Goal: Information Seeking & Learning: Find specific fact

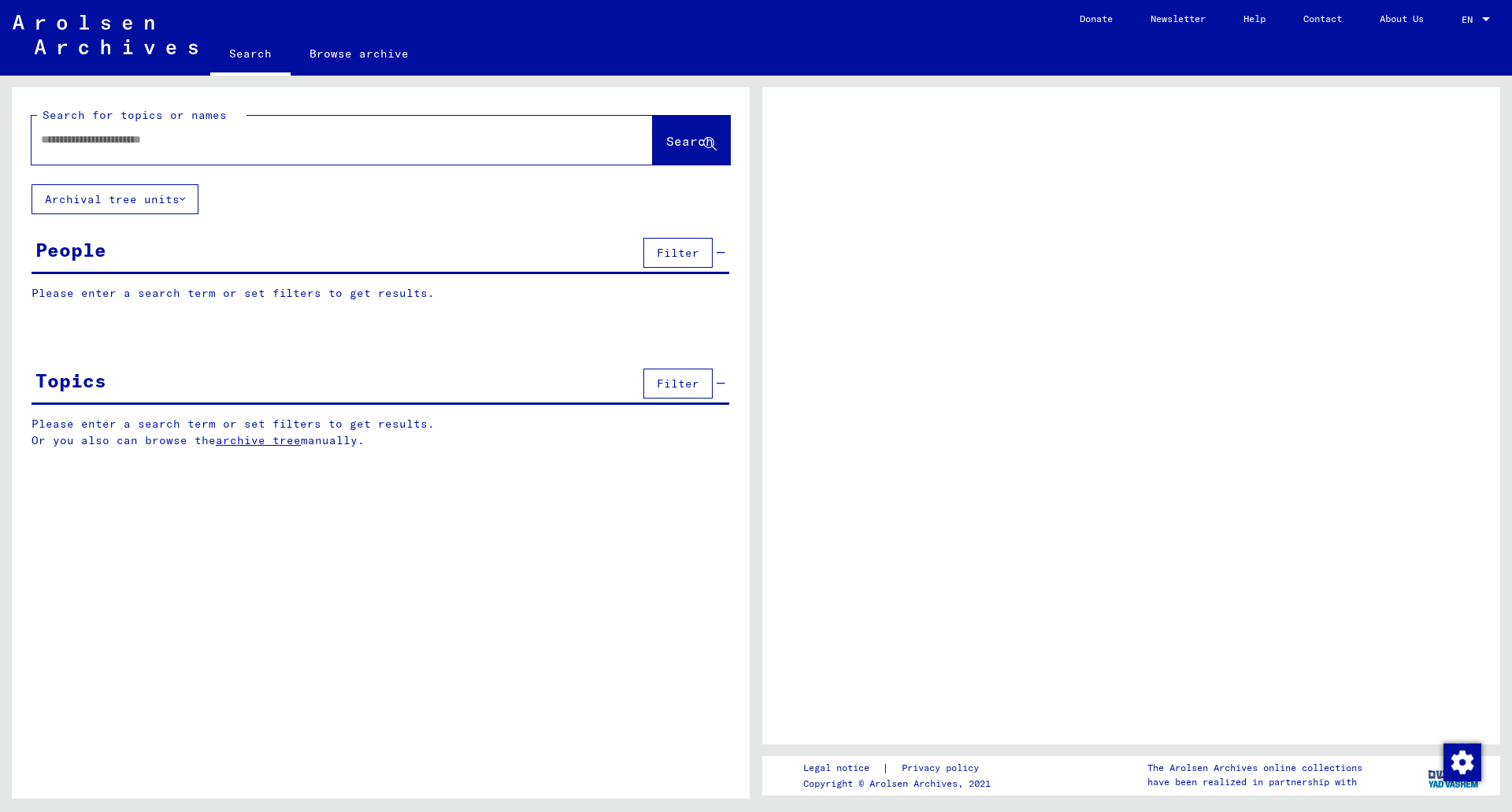
click at [177, 139] on input "text" at bounding box center [328, 139] width 574 height 17
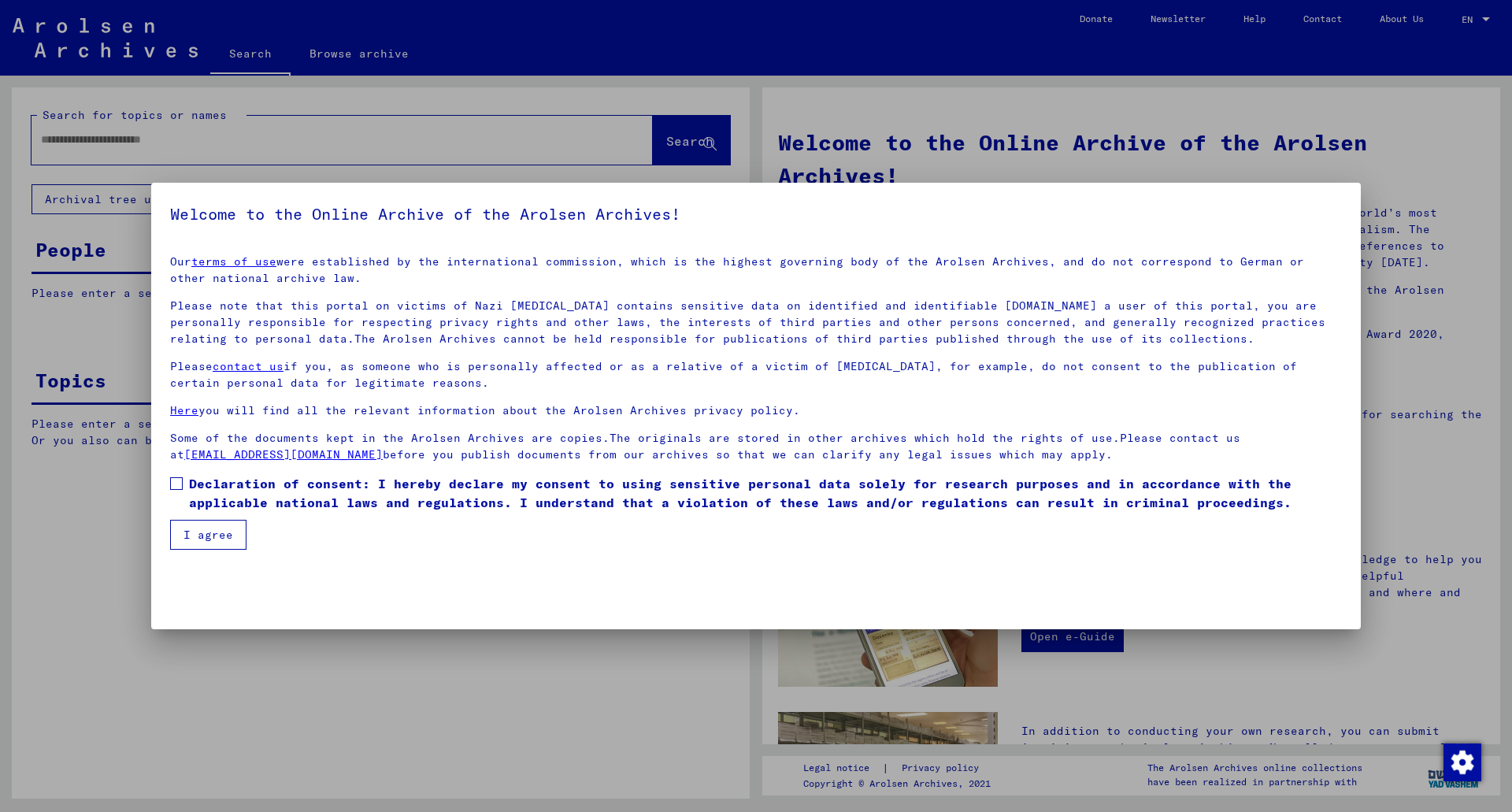
click at [184, 479] on label "Declaration of consent: I hereby declare my consent to using sensitive personal…" at bounding box center [756, 493] width 1172 height 38
click at [205, 536] on button "I agree" at bounding box center [208, 535] width 76 height 30
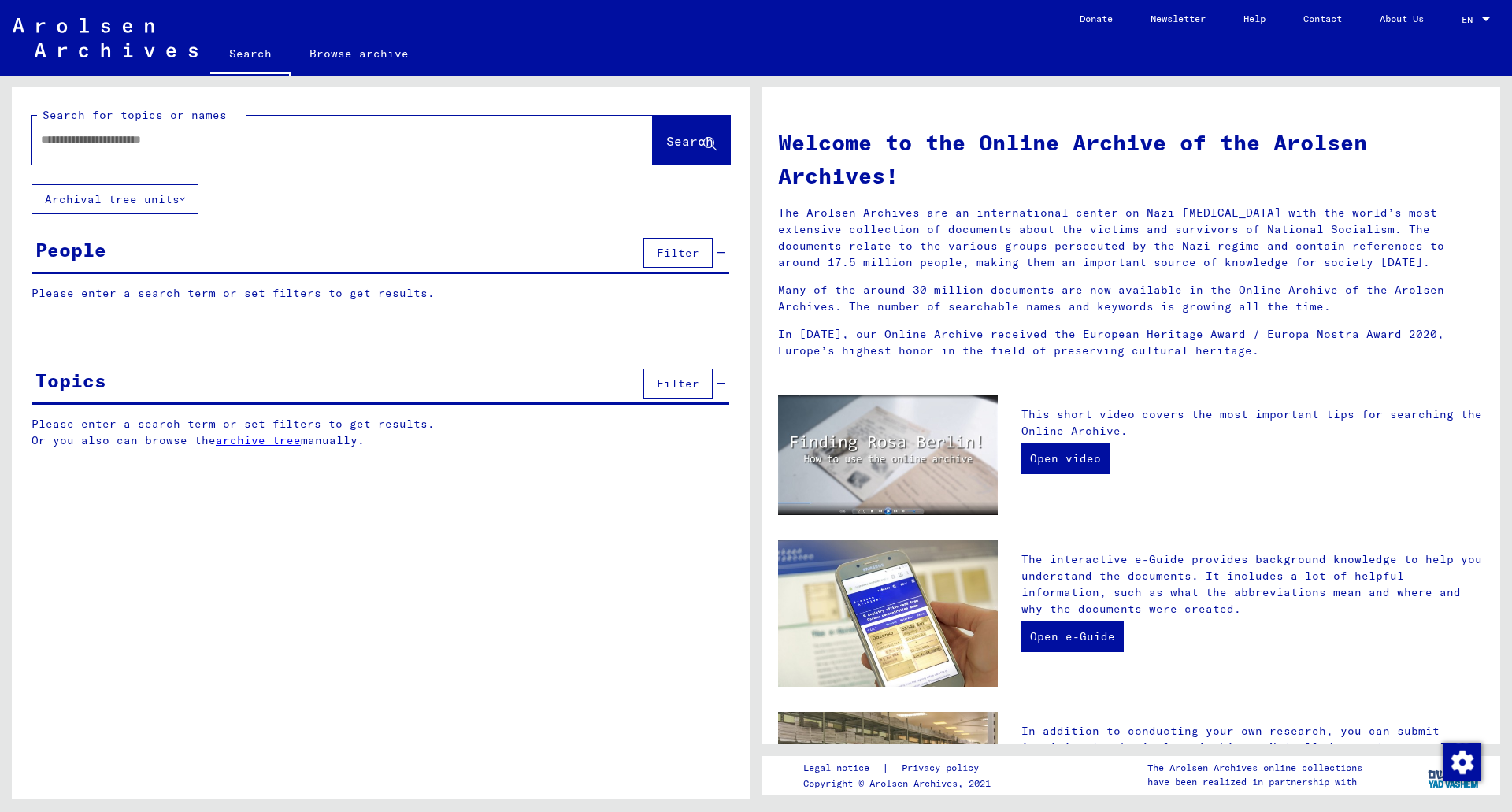
click at [185, 146] on input "text" at bounding box center [323, 139] width 564 height 17
type input "**********"
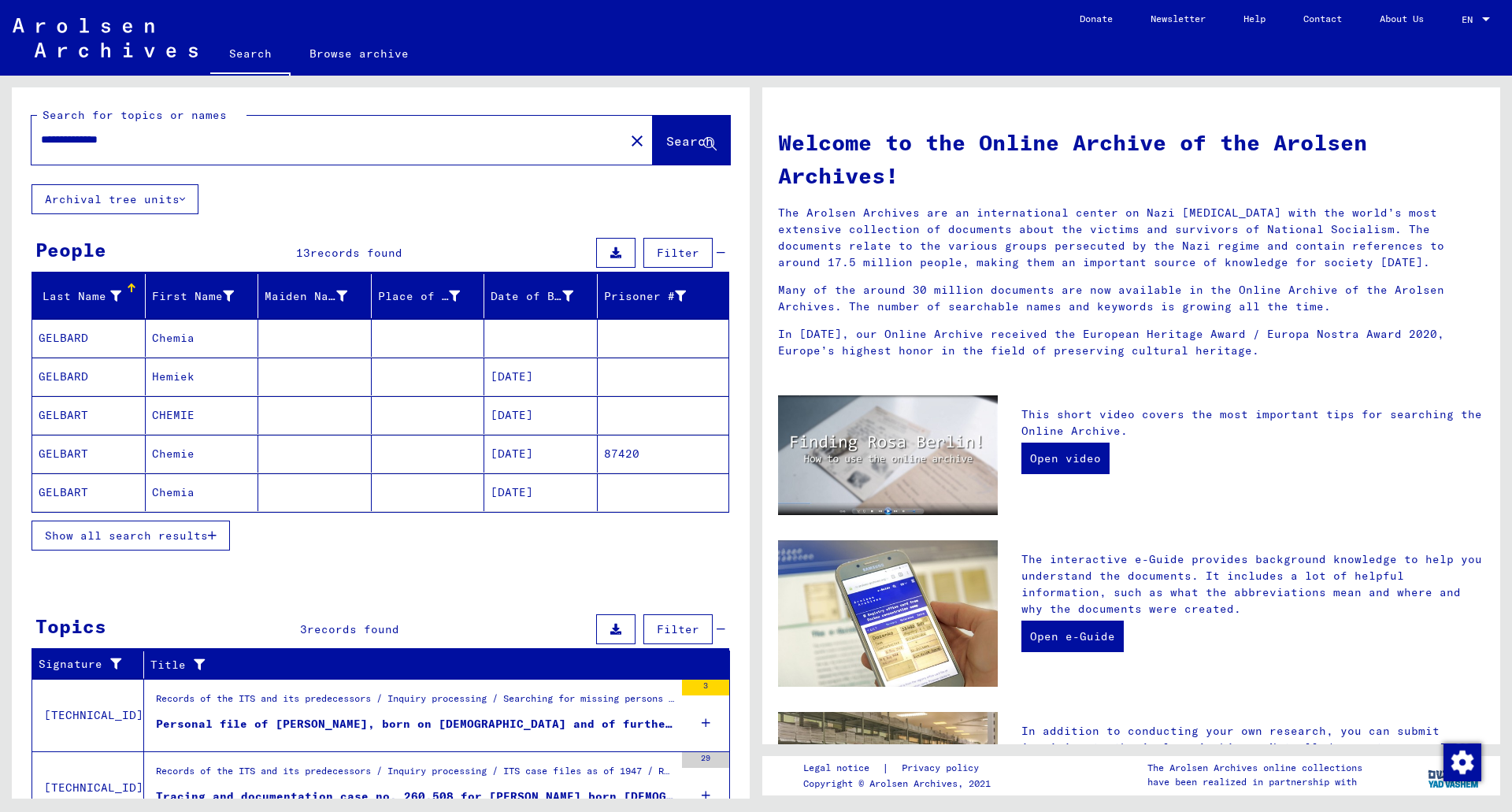
click at [183, 542] on span "Show all search results" at bounding box center [126, 536] width 163 height 14
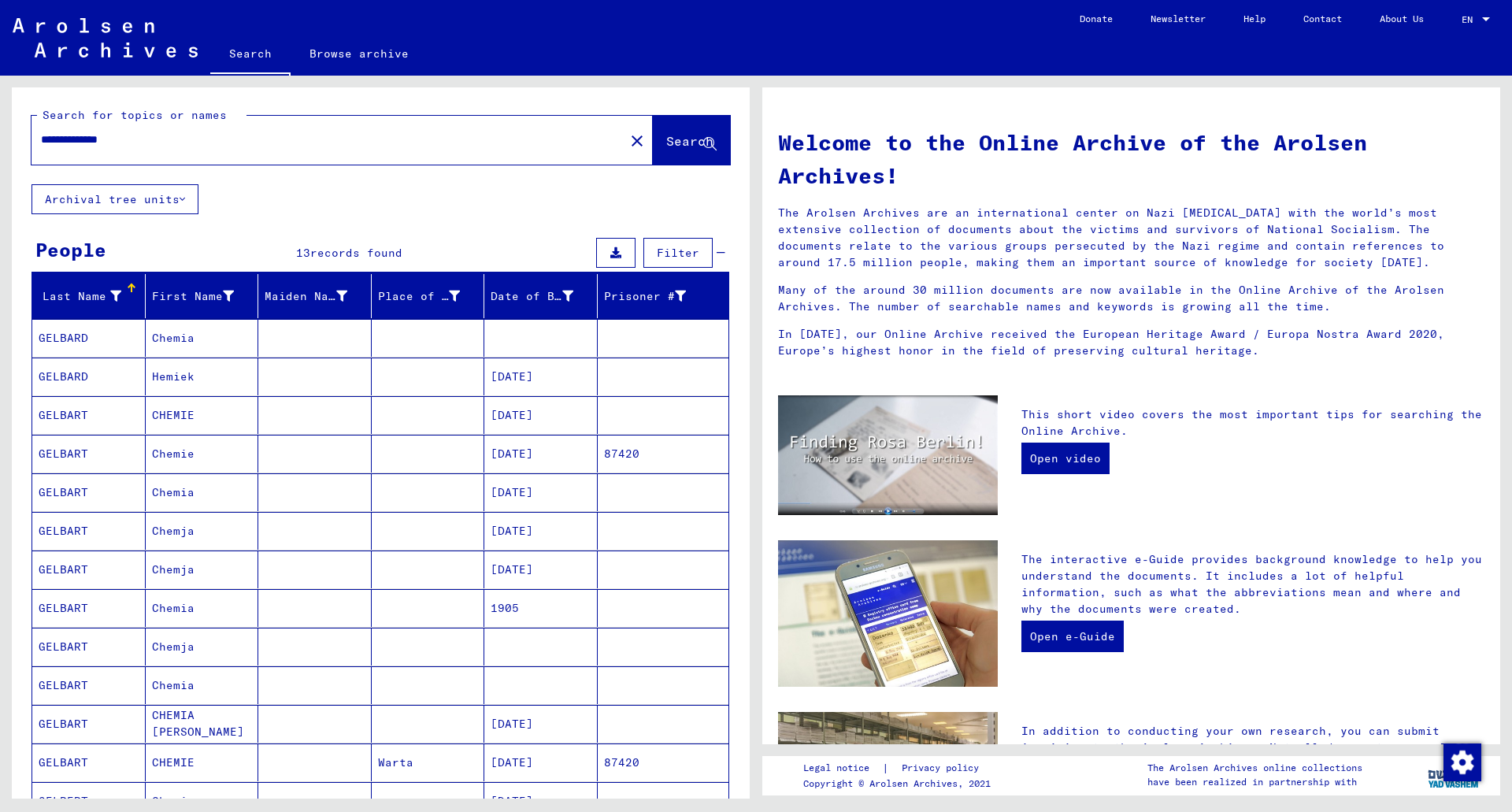
click at [181, 534] on mat-cell "Chemja" at bounding box center [203, 531] width 113 height 38
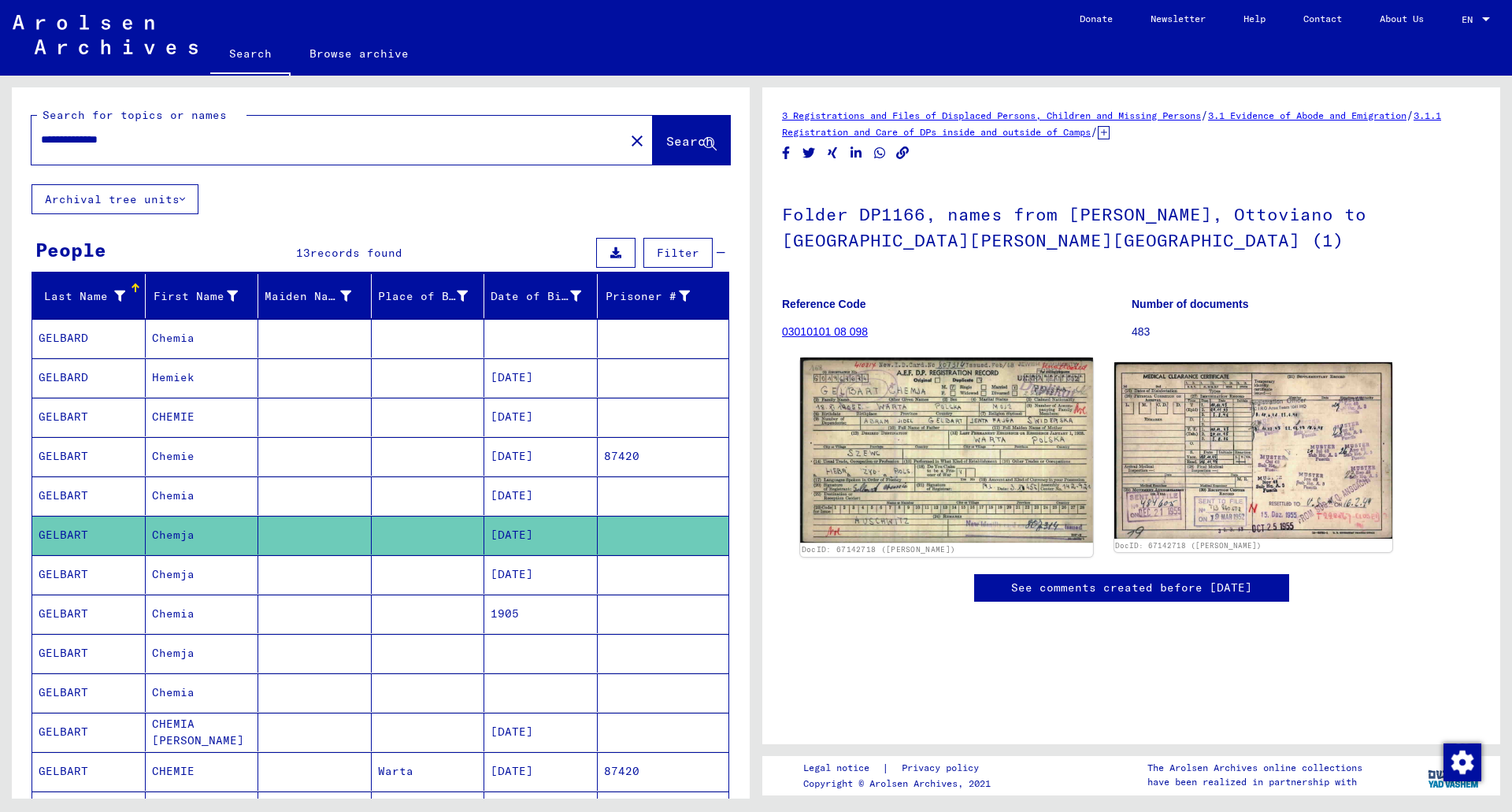
click at [949, 465] on img at bounding box center [946, 450] width 292 height 185
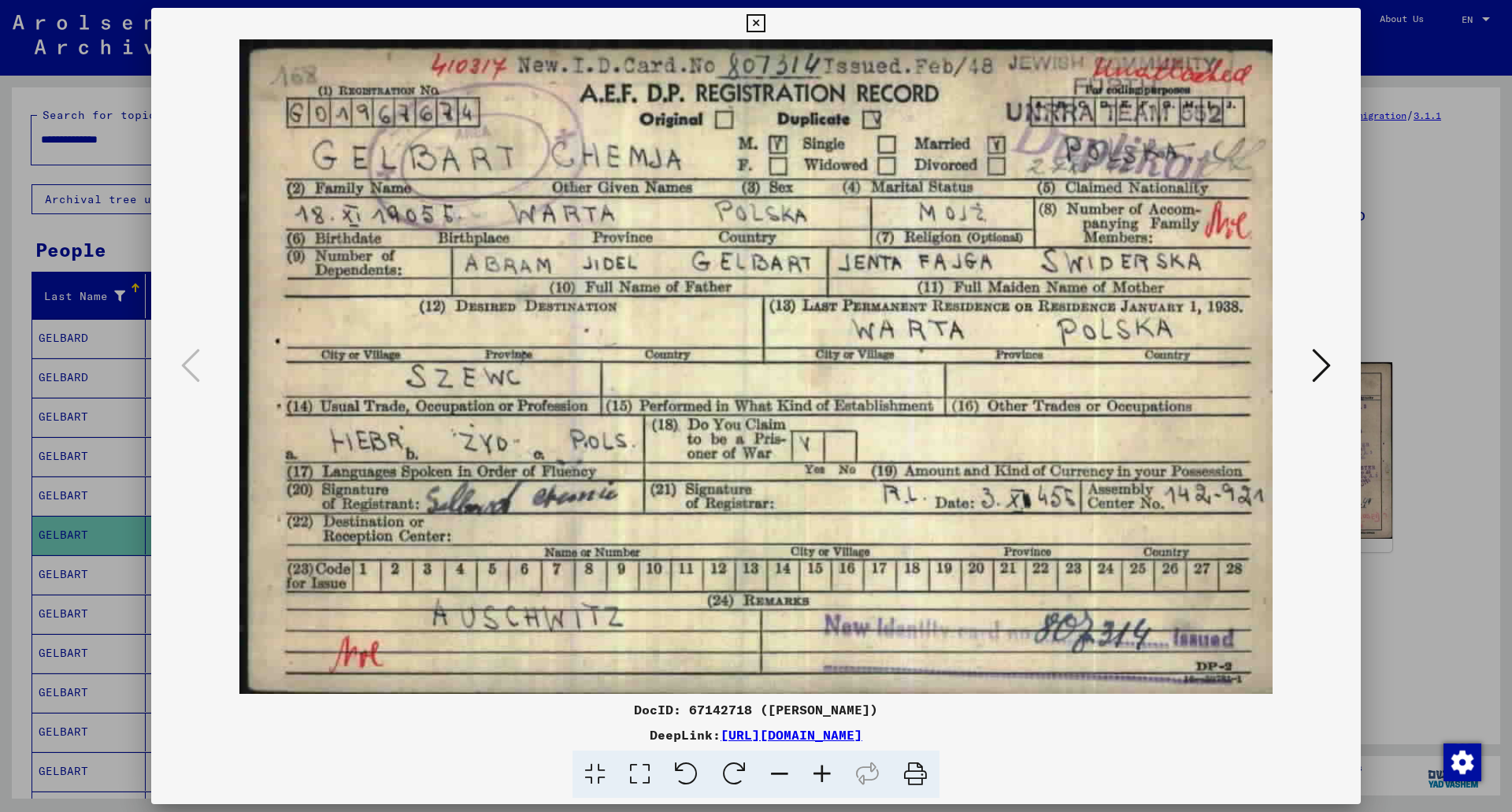
click at [1316, 371] on icon at bounding box center [1321, 366] width 19 height 38
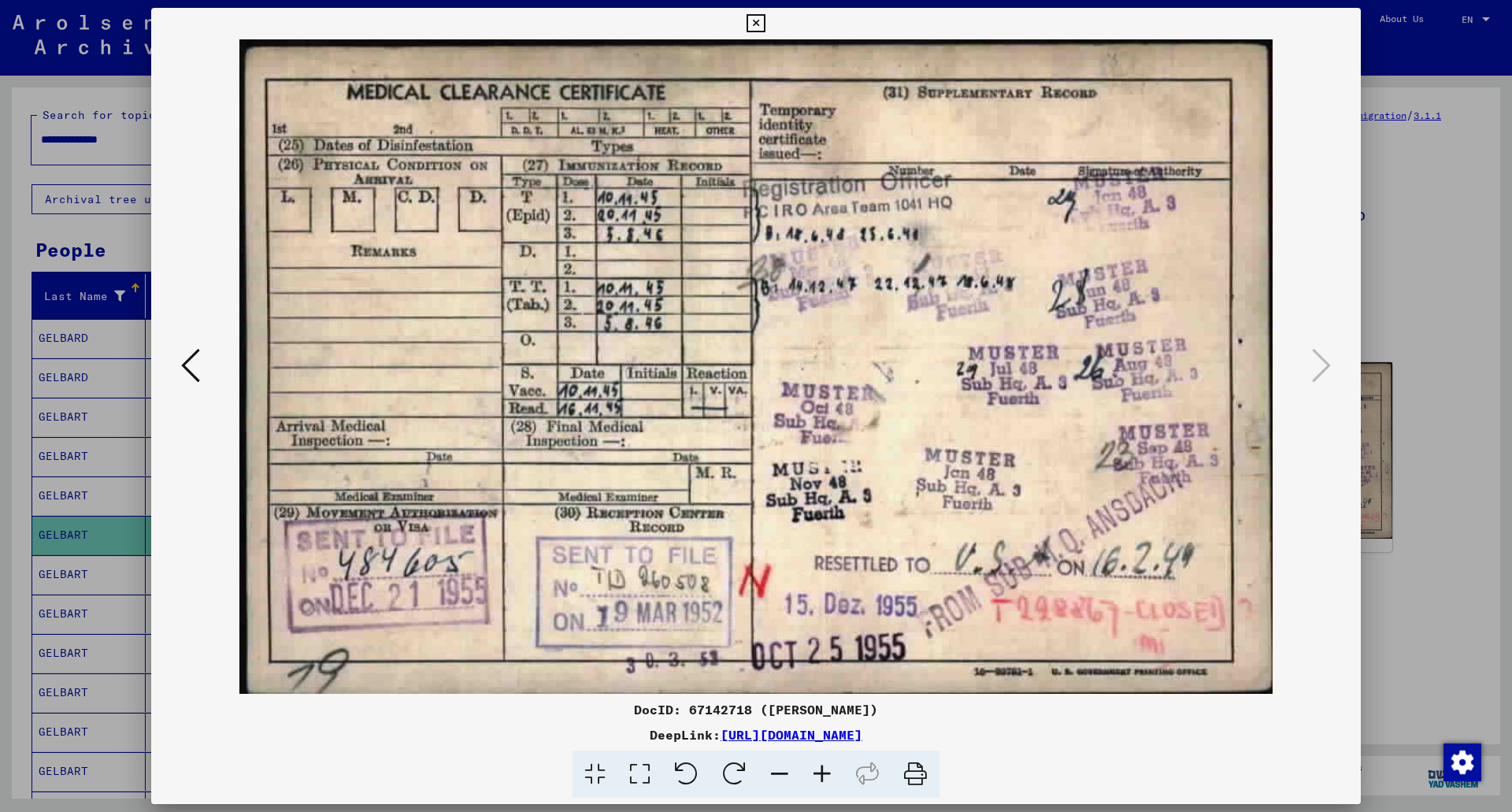
click at [195, 369] on icon at bounding box center [190, 366] width 19 height 38
